Goal: Entertainment & Leisure: Consume media (video, audio)

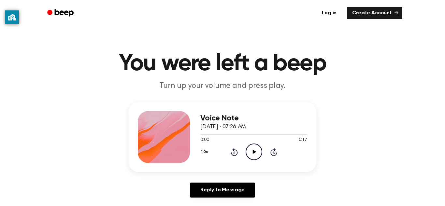
click at [251, 152] on icon "Play Audio" at bounding box center [254, 152] width 17 height 17
click at [254, 154] on icon "Play Audio" at bounding box center [254, 152] width 17 height 17
click at [379, 14] on link "Create Account" at bounding box center [374, 13] width 55 height 12
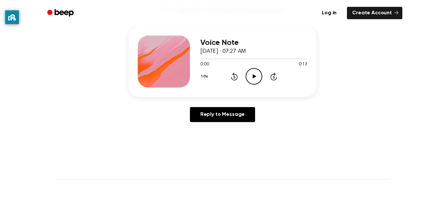
scroll to position [70, 0]
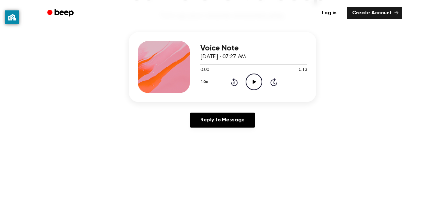
click at [255, 87] on icon "Play Audio" at bounding box center [254, 82] width 17 height 17
click at [253, 82] on icon at bounding box center [253, 82] width 3 height 4
click at [257, 92] on div "Voice Note September 7, 2023 · 07:27 AM 0:11 0:13 Your browser does not support…" at bounding box center [253, 67] width 107 height 52
click at [255, 85] on icon "Play Audio" at bounding box center [254, 82] width 17 height 17
click at [256, 82] on icon "Play Audio" at bounding box center [254, 82] width 17 height 17
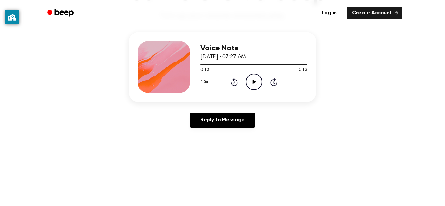
click at [252, 75] on icon "Play Audio" at bounding box center [254, 82] width 17 height 17
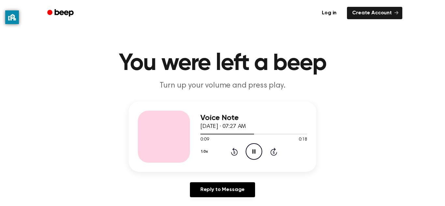
scroll to position [1, 0]
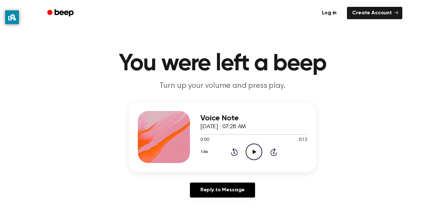
click at [247, 150] on icon "Play Audio" at bounding box center [254, 152] width 17 height 17
click at [256, 159] on icon "Play Audio" at bounding box center [254, 152] width 17 height 17
click at [254, 152] on icon at bounding box center [254, 152] width 4 height 4
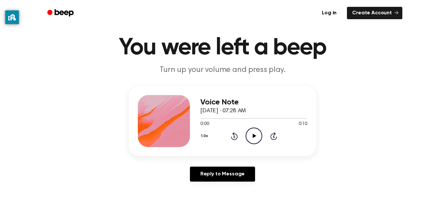
scroll to position [53, 0]
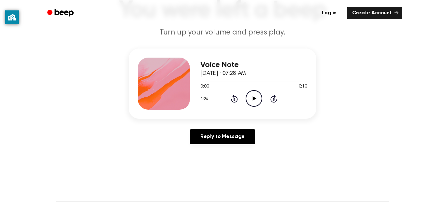
click at [254, 102] on icon "Play Audio" at bounding box center [254, 98] width 17 height 17
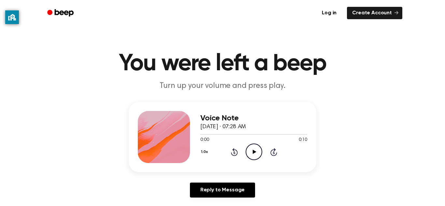
click at [258, 155] on icon "Play Audio" at bounding box center [254, 152] width 17 height 17
click at [250, 151] on icon "Play Audio" at bounding box center [254, 152] width 17 height 17
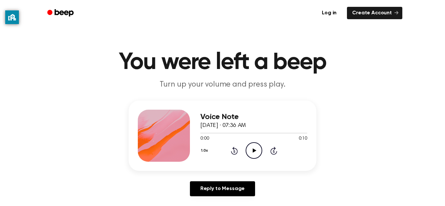
click at [259, 148] on icon "Play Audio" at bounding box center [254, 150] width 17 height 17
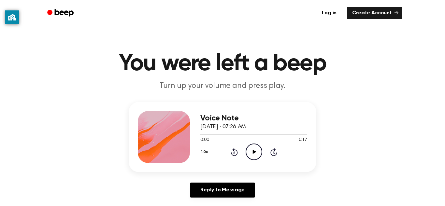
click at [252, 153] on icon "Play Audio" at bounding box center [254, 152] width 17 height 17
click at [254, 144] on circle at bounding box center [254, 152] width 16 height 16
click at [257, 152] on icon "Play Audio" at bounding box center [254, 152] width 17 height 17
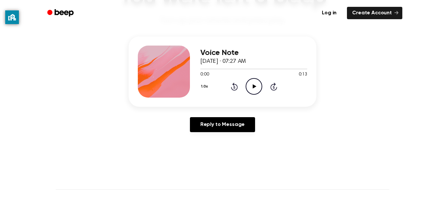
click at [250, 88] on icon "Play Audio" at bounding box center [254, 86] width 17 height 17
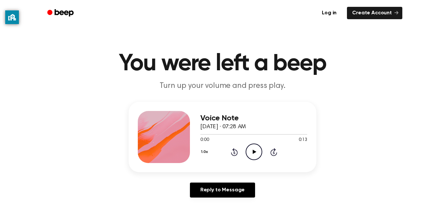
click at [260, 147] on icon "Play Audio" at bounding box center [254, 152] width 17 height 17
click at [256, 154] on icon "Play Audio" at bounding box center [254, 152] width 17 height 17
click at [251, 153] on icon "Play Audio" at bounding box center [254, 152] width 17 height 17
click at [219, 147] on div "1.0x Rewind 5 seconds Play Audio Skip 5 seconds" at bounding box center [253, 152] width 107 height 17
click at [252, 154] on icon "Play Audio" at bounding box center [254, 152] width 17 height 17
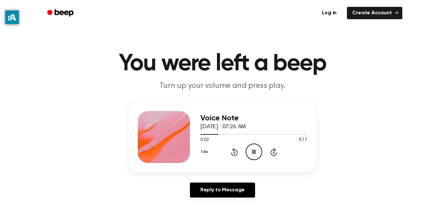
click at [259, 158] on circle at bounding box center [254, 152] width 16 height 16
click at [253, 156] on icon "Play Audio" at bounding box center [254, 152] width 17 height 17
click at [200, 134] on div at bounding box center [253, 134] width 107 height 5
drag, startPoint x: 383, startPoint y: 138, endPoint x: 445, endPoint y: 157, distance: 64.4
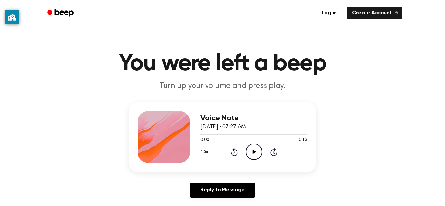
click at [257, 153] on icon "Play Audio" at bounding box center [254, 152] width 17 height 17
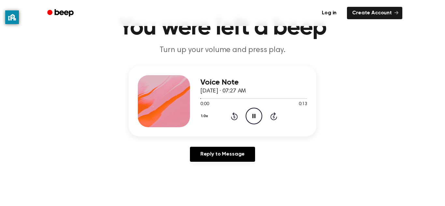
scroll to position [37, 0]
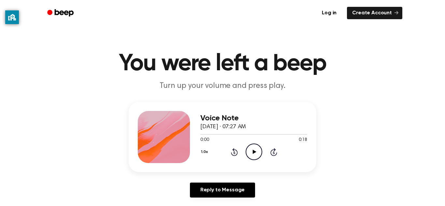
click at [255, 147] on icon "Play Audio" at bounding box center [254, 152] width 17 height 17
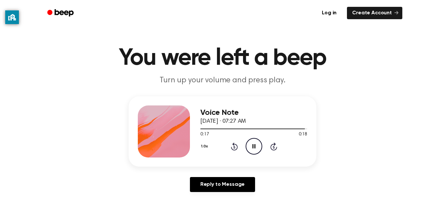
scroll to position [1, 0]
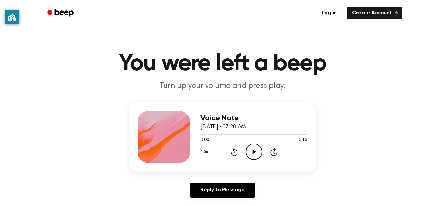
click at [253, 161] on div "Voice Note [DATE] · 07:28 AM 0:00 0:13 Your browser does not support the [objec…" at bounding box center [253, 137] width 107 height 52
click at [256, 149] on icon "Play Audio" at bounding box center [254, 152] width 17 height 17
click at [262, 154] on circle at bounding box center [254, 152] width 16 height 16
click at [251, 148] on icon "Play Audio" at bounding box center [254, 152] width 17 height 17
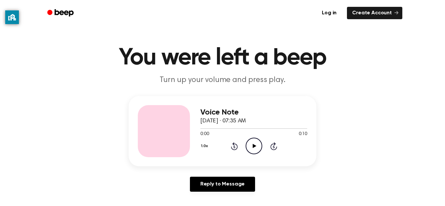
scroll to position [7, 0]
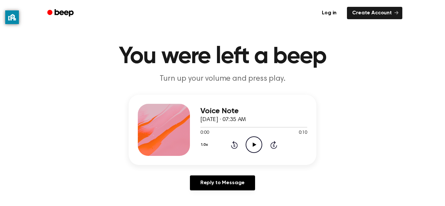
click at [261, 144] on circle at bounding box center [254, 145] width 16 height 16
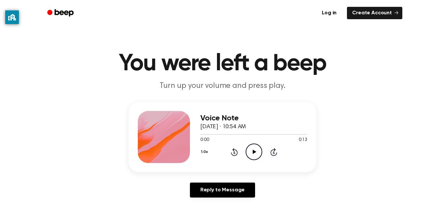
click at [253, 151] on icon at bounding box center [254, 152] width 4 height 4
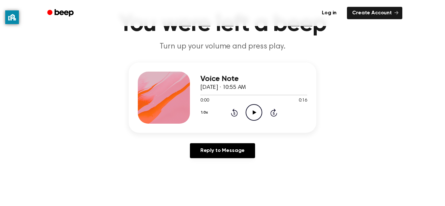
click at [253, 115] on icon "Play Audio" at bounding box center [254, 112] width 17 height 17
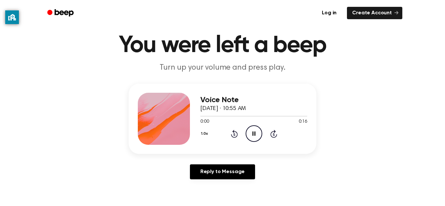
scroll to position [17, 0]
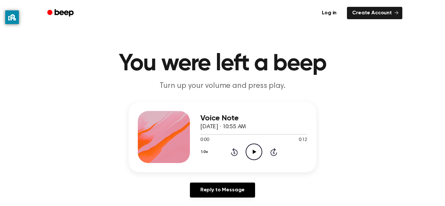
click at [258, 161] on div "Voice Note September 6, 2023 · 10:55 AM 0:00 0:12 Your browser does not support…" at bounding box center [253, 137] width 107 height 52
click at [252, 154] on icon "Play Audio" at bounding box center [254, 152] width 17 height 17
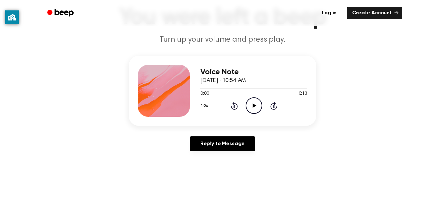
scroll to position [45, 0]
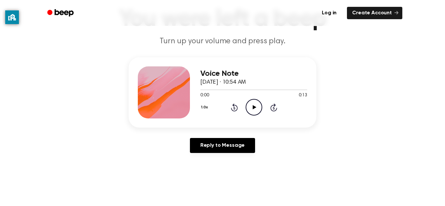
click at [253, 111] on icon "Play Audio" at bounding box center [254, 107] width 17 height 17
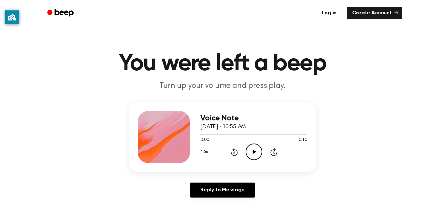
click at [252, 161] on div "Voice Note September 6, 2023 · 10:55 AM 0:00 0:16 Your browser does not support…" at bounding box center [253, 137] width 107 height 52
click at [256, 156] on icon "Pause Audio" at bounding box center [254, 152] width 17 height 17
